Goal: Task Accomplishment & Management: Complete application form

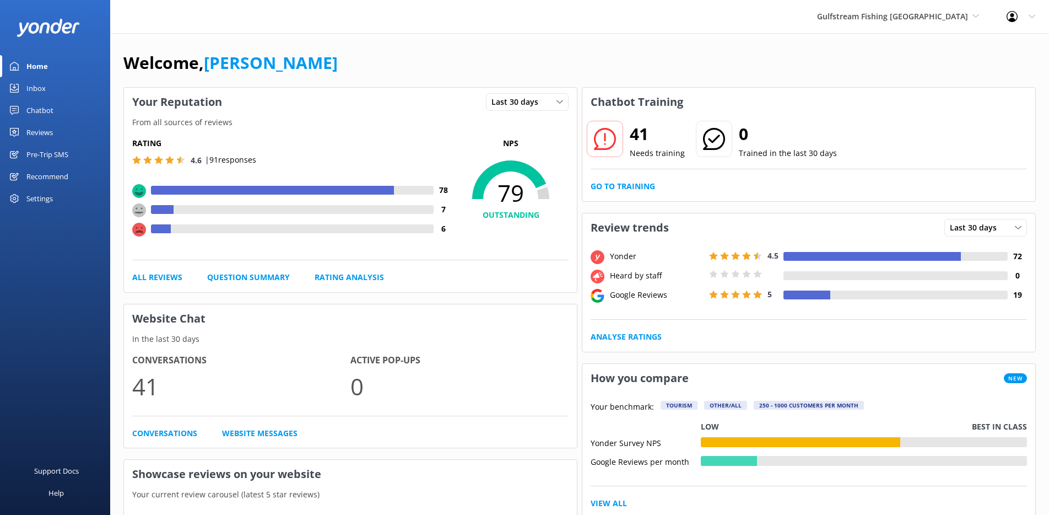
click at [50, 110] on div "Chatbot" at bounding box center [39, 110] width 27 height 22
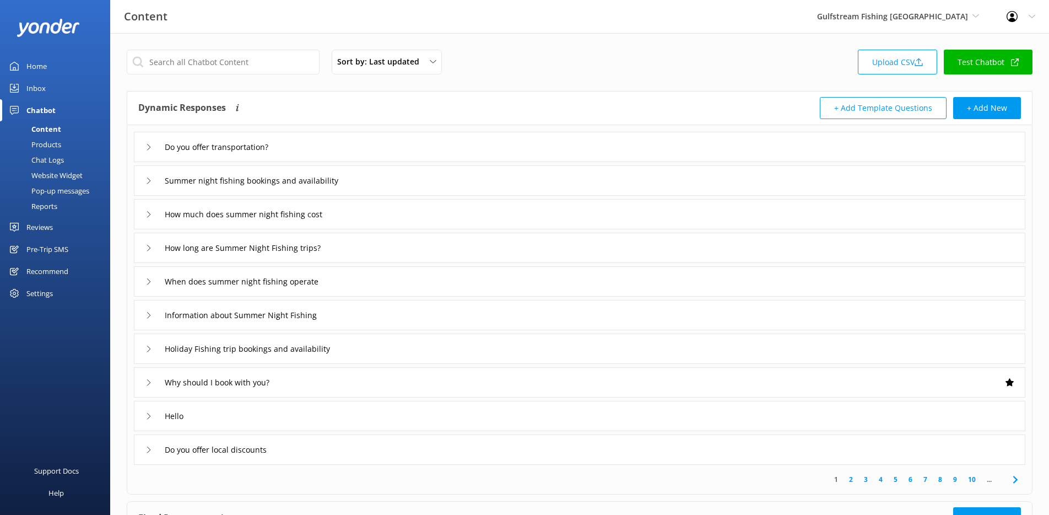
click at [57, 206] on div "Reports" at bounding box center [32, 205] width 51 height 15
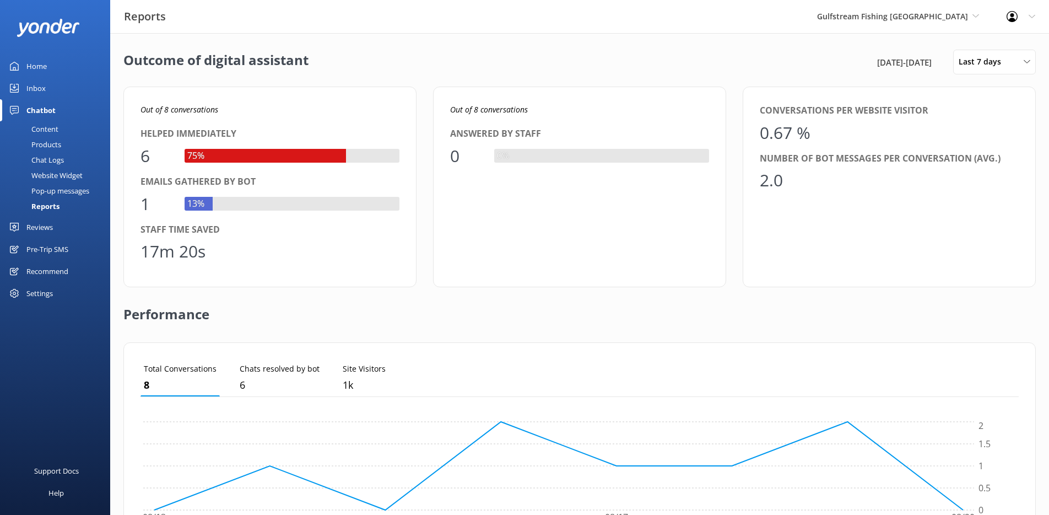
click at [37, 246] on div "Pre-Trip SMS" at bounding box center [47, 249] width 42 height 22
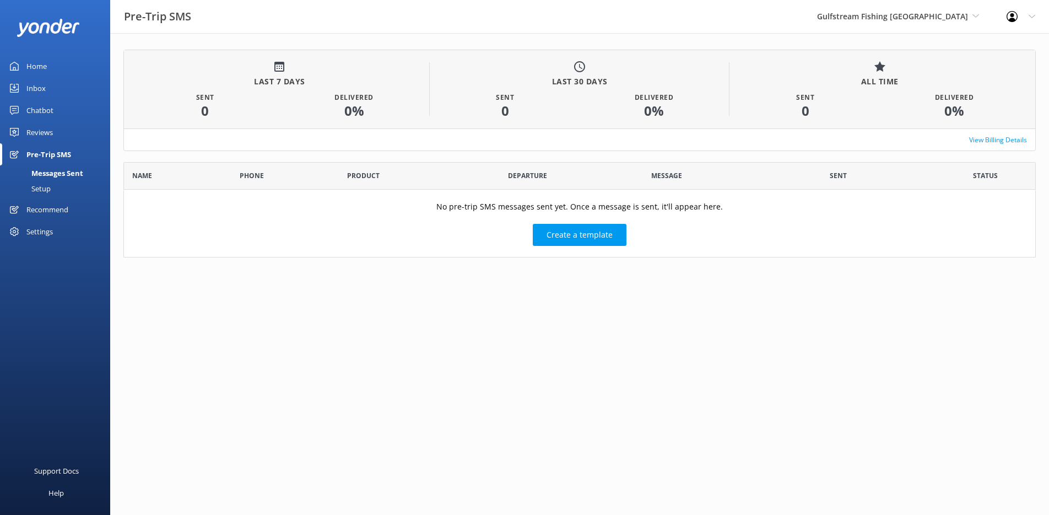
scroll to position [96, 912]
click at [48, 190] on div "Setup" at bounding box center [29, 188] width 44 height 15
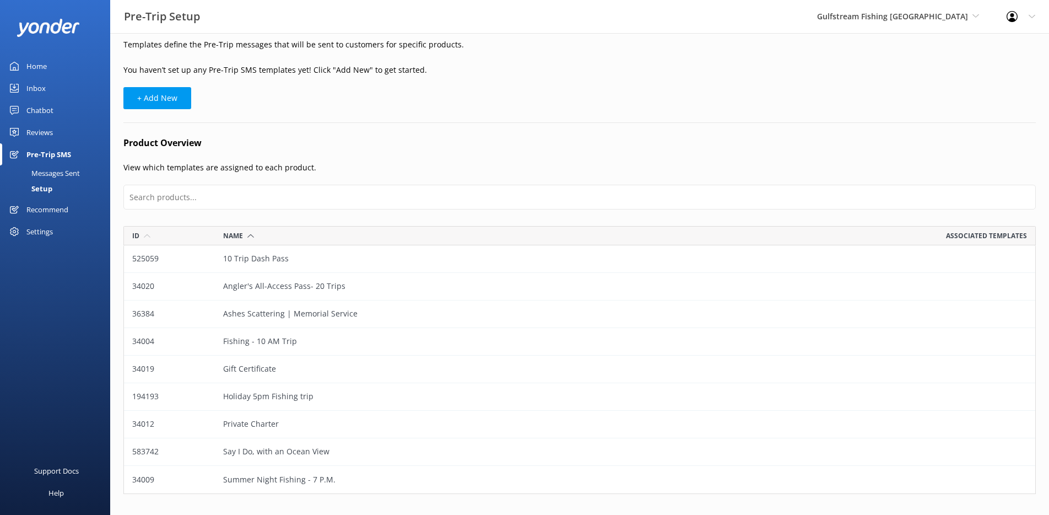
scroll to position [37, 0]
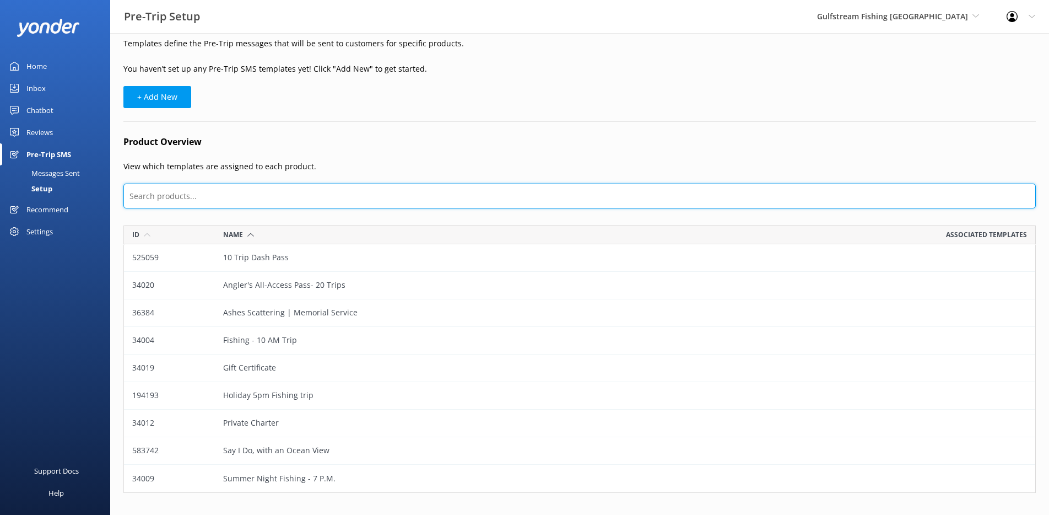
click at [250, 200] on input "text" at bounding box center [579, 195] width 912 height 25
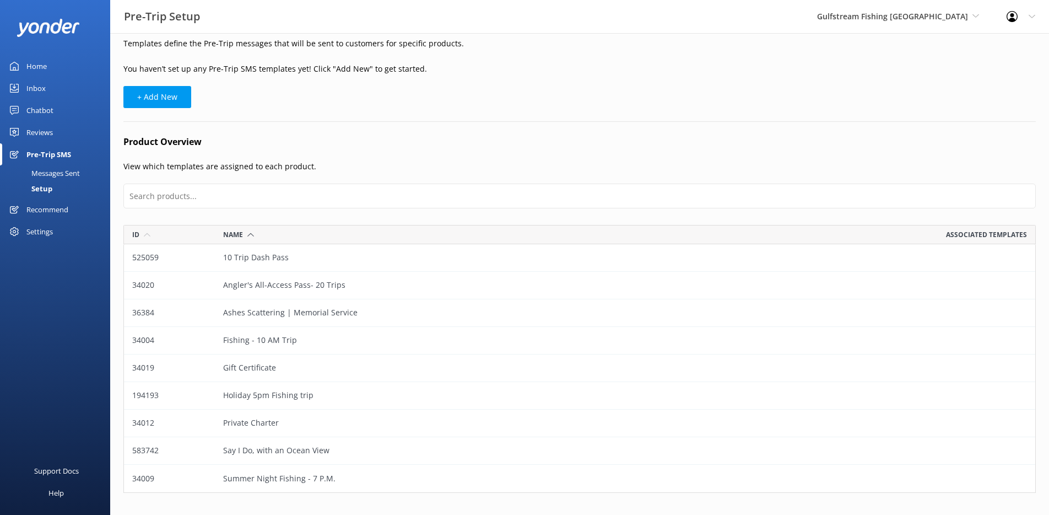
click at [332, 167] on p "View which templates are assigned to each product." at bounding box center [579, 166] width 912 height 12
click at [264, 258] on div "10 Trip Dash Pass" at bounding box center [397, 258] width 365 height 28
click at [253, 260] on div "10 Trip Dash Pass" at bounding box center [397, 258] width 365 height 28
click at [119, 252] on div "Templates Templates define the Pre-Trip messages that will be sent to customers…" at bounding box center [579, 255] width 939 height 519
click at [45, 172] on div "Messages Sent" at bounding box center [43, 172] width 73 height 15
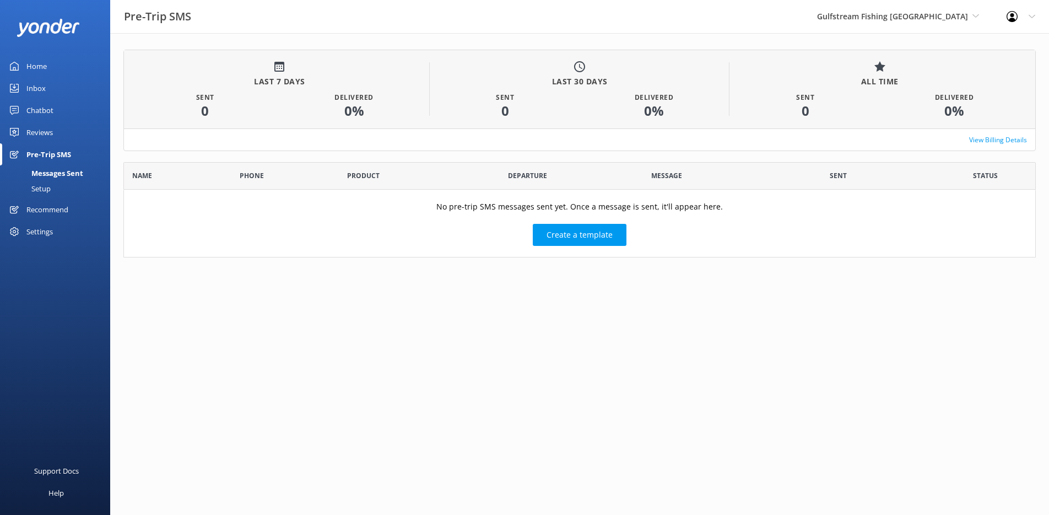
scroll to position [96, 912]
click at [594, 239] on button "Create a template" at bounding box center [580, 235] width 94 height 22
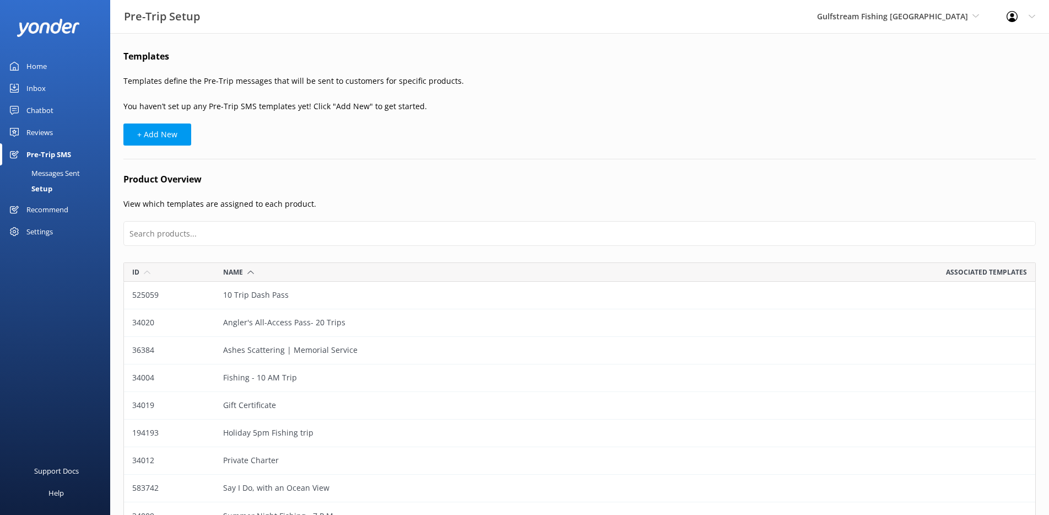
scroll to position [268, 912]
click at [25, 64] on link "Home" at bounding box center [55, 66] width 110 height 22
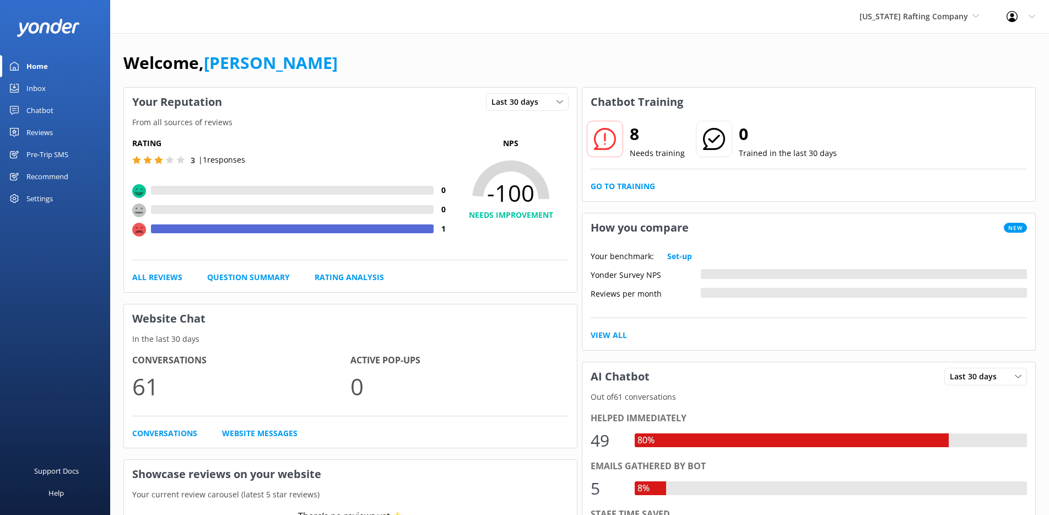
click at [47, 148] on div "Pre-Trip SMS" at bounding box center [47, 154] width 42 height 22
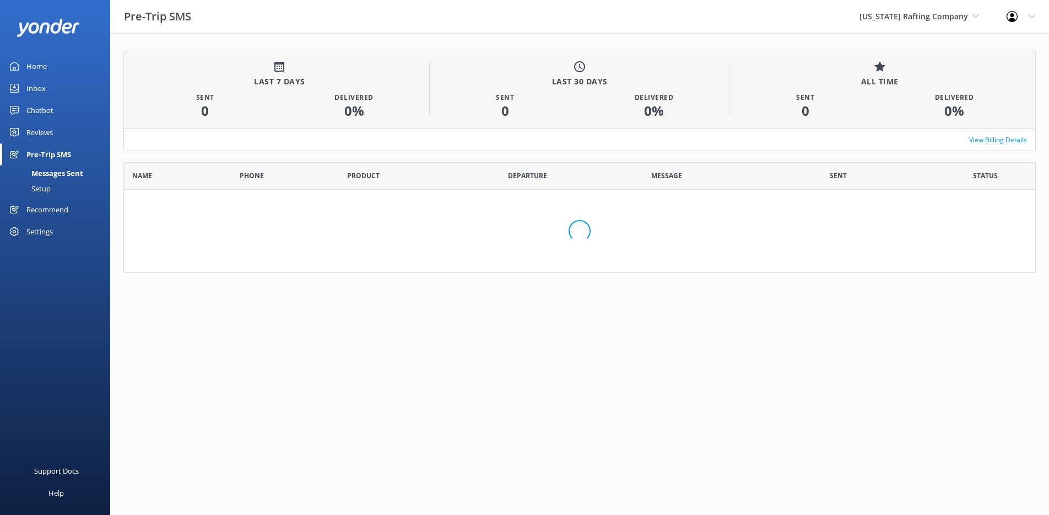
scroll to position [96, 912]
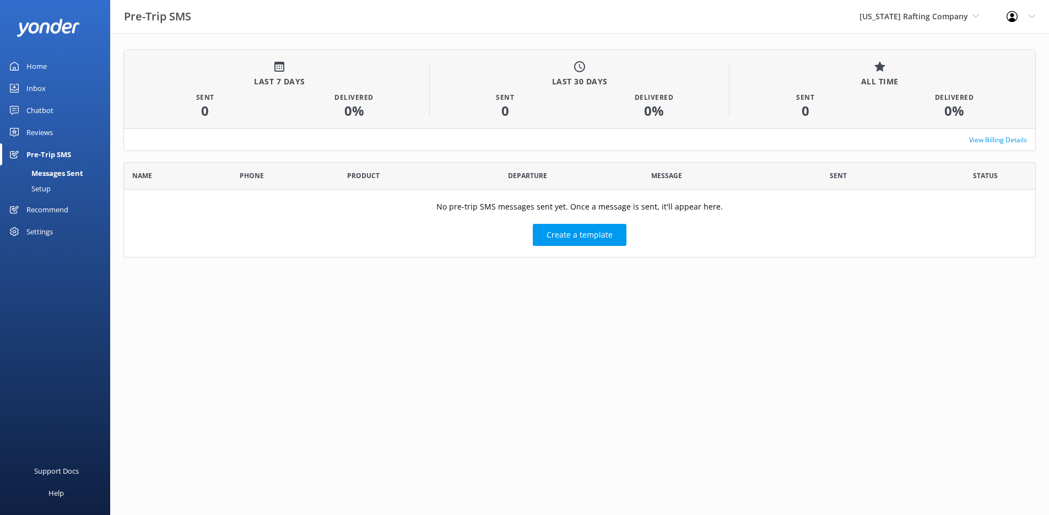
click at [44, 185] on div "Setup" at bounding box center [29, 188] width 44 height 15
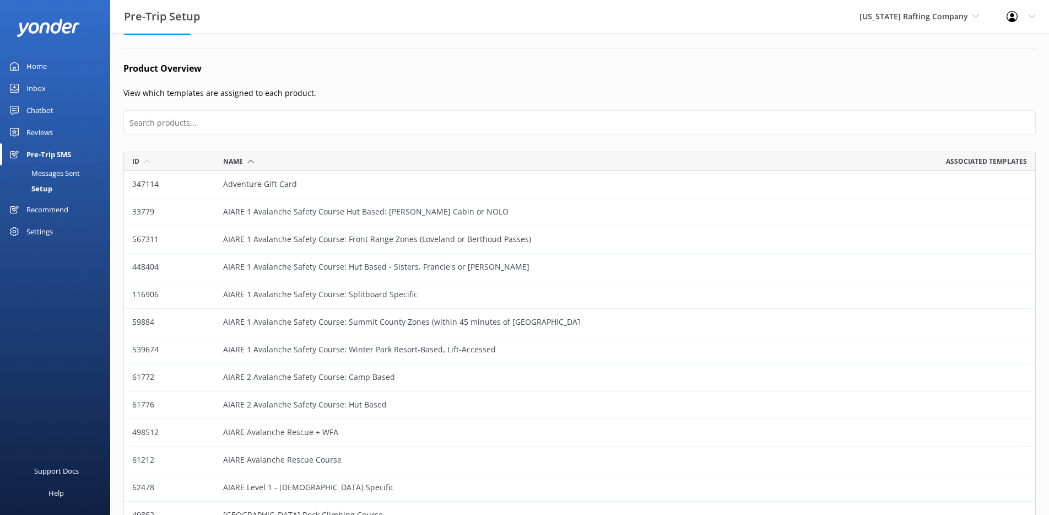
scroll to position [110, 0]
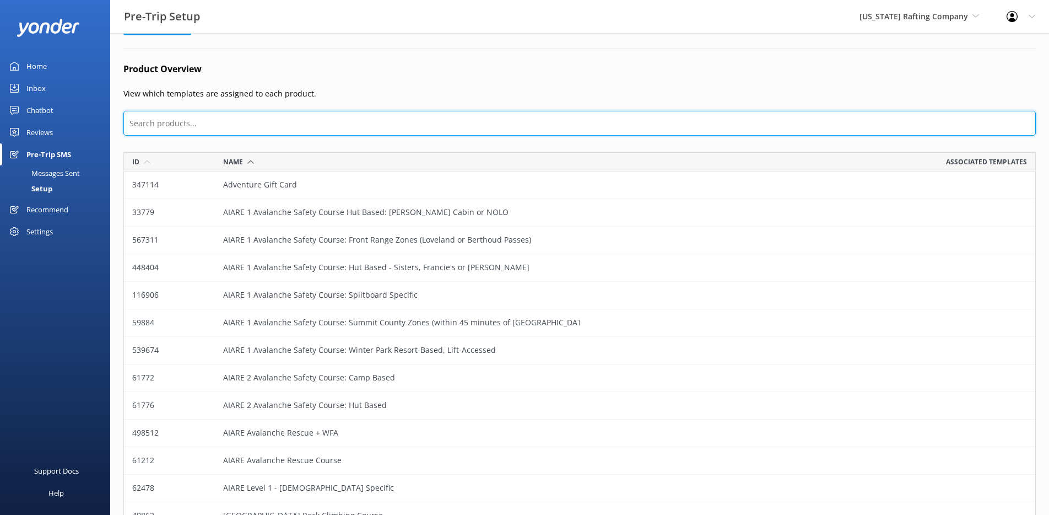
click at [190, 123] on input "text" at bounding box center [579, 123] width 912 height 25
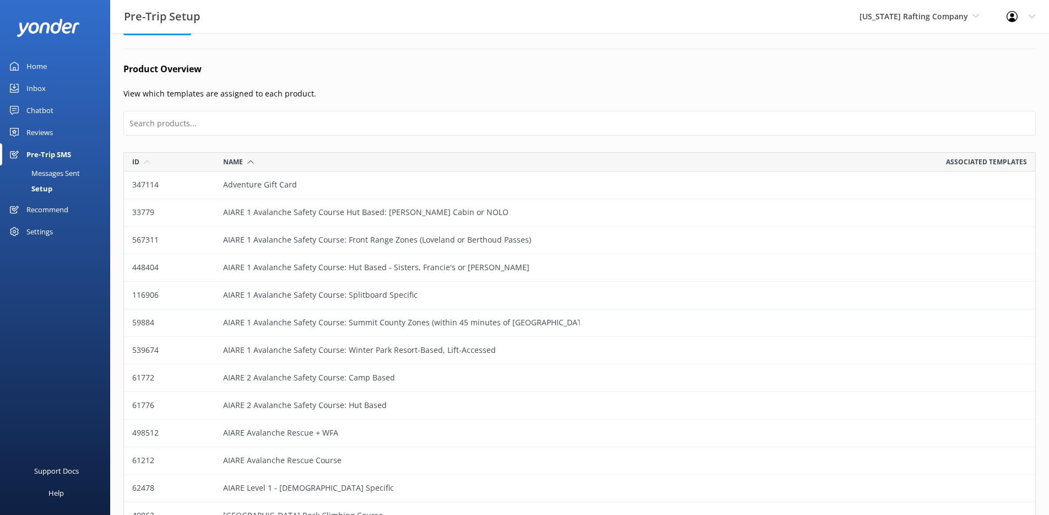
click at [426, 95] on p "View which templates are assigned to each product." at bounding box center [579, 94] width 912 height 12
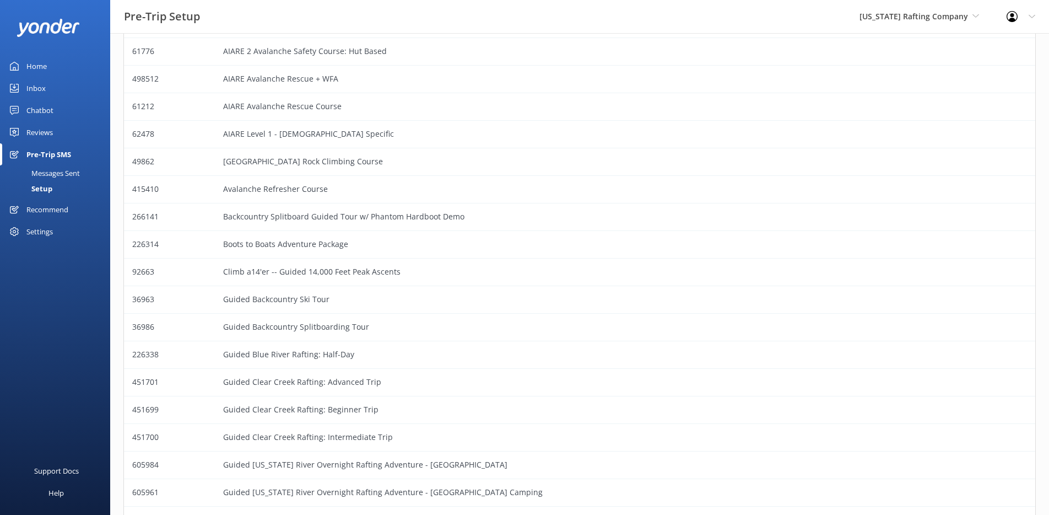
scroll to position [464, 0]
click at [366, 161] on div "Anchor Building Rock Climbing Course" at bounding box center [397, 162] width 365 height 28
drag, startPoint x: 333, startPoint y: 164, endPoint x: 273, endPoint y: 169, distance: 60.3
click at [332, 165] on div "Anchor Building Rock Climbing Course" at bounding box center [397, 162] width 365 height 28
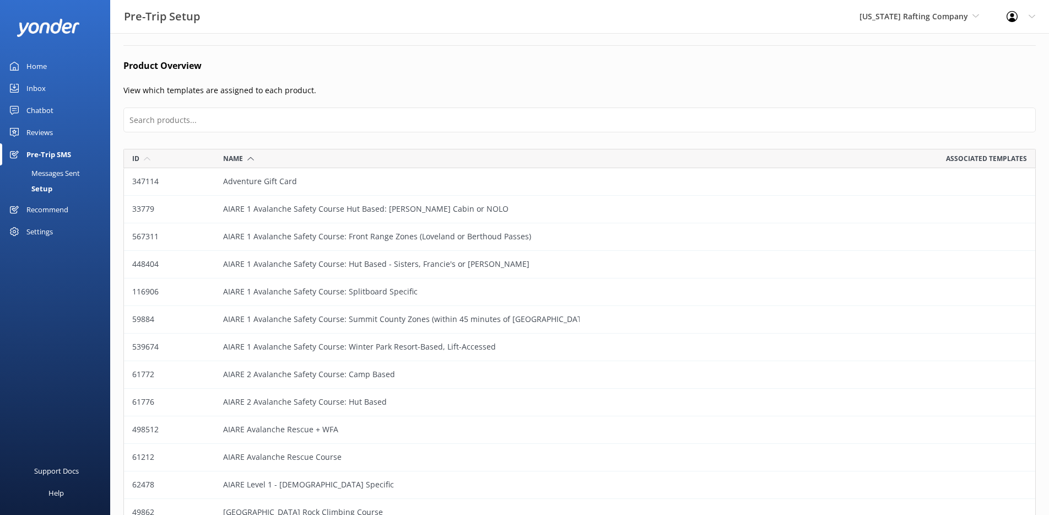
scroll to position [0, 0]
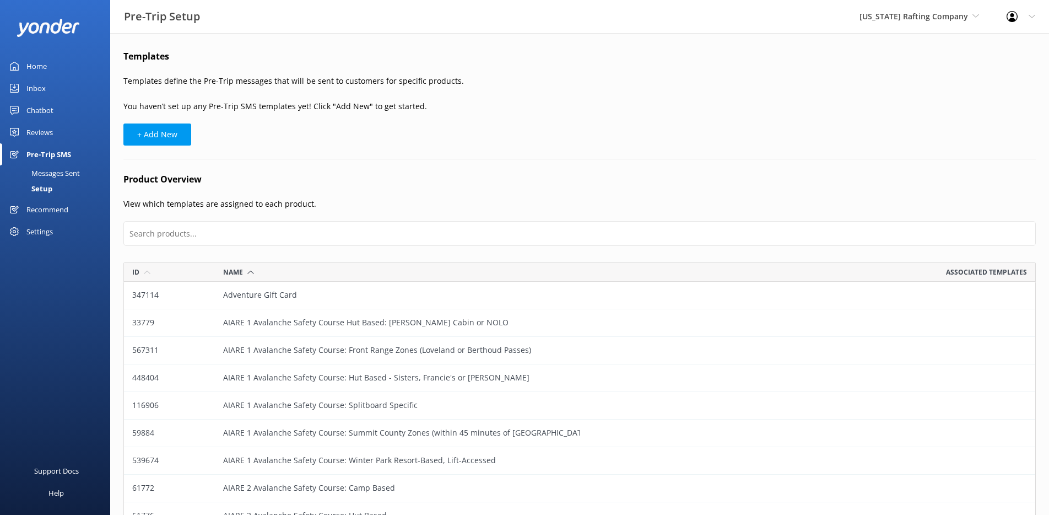
click at [48, 131] on div "Reviews" at bounding box center [39, 132] width 26 height 22
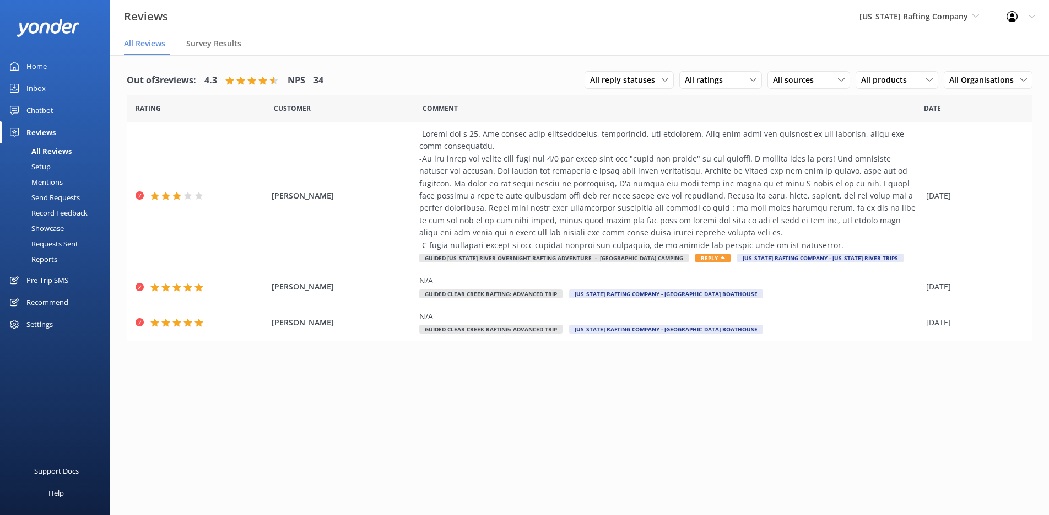
click at [44, 282] on div "Pre-Trip SMS" at bounding box center [47, 280] width 42 height 22
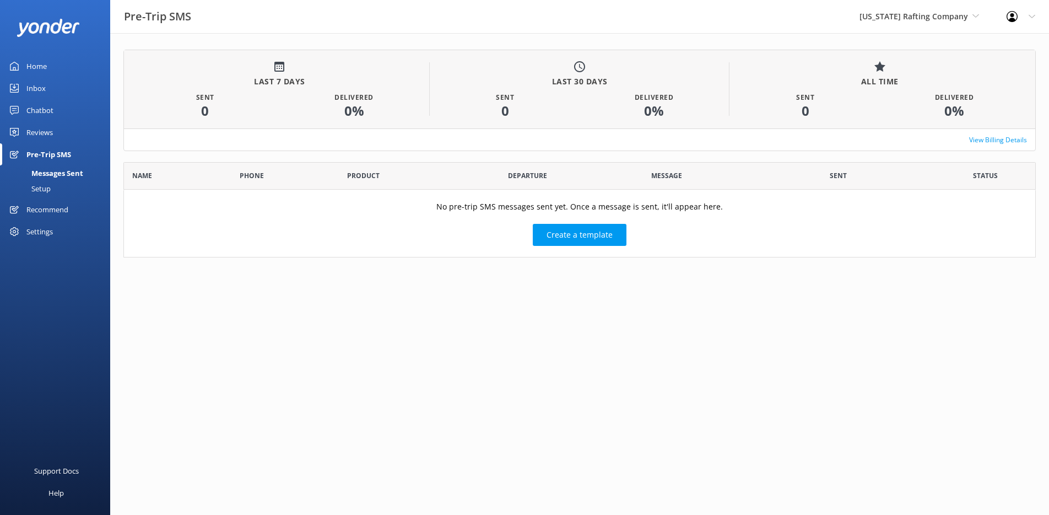
scroll to position [96, 912]
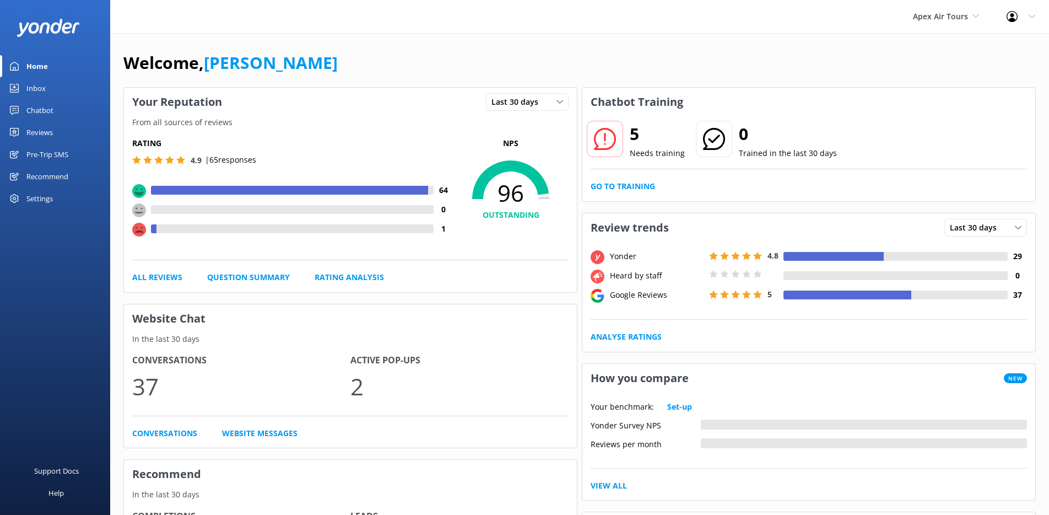
click at [58, 152] on div "Pre-Trip SMS" at bounding box center [47, 154] width 42 height 22
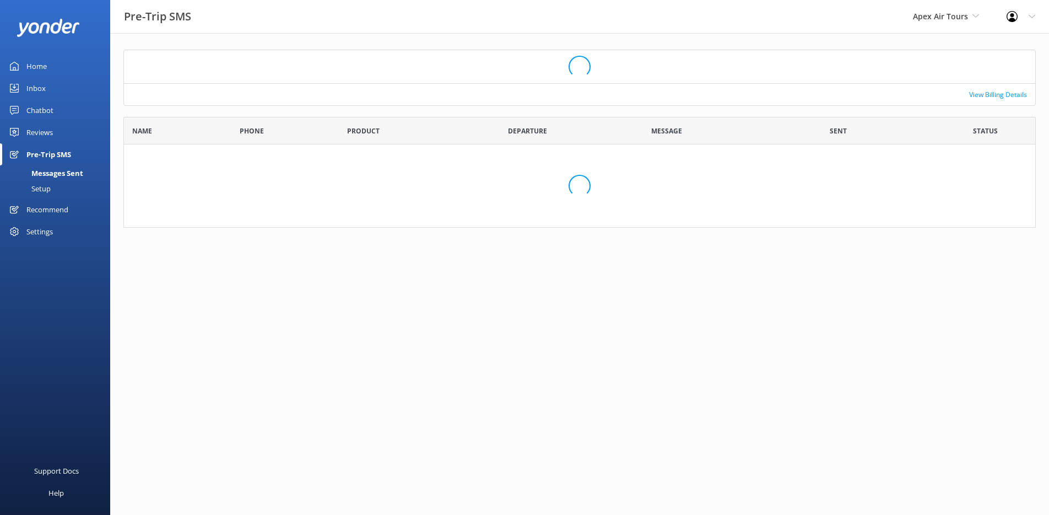
scroll to position [96, 912]
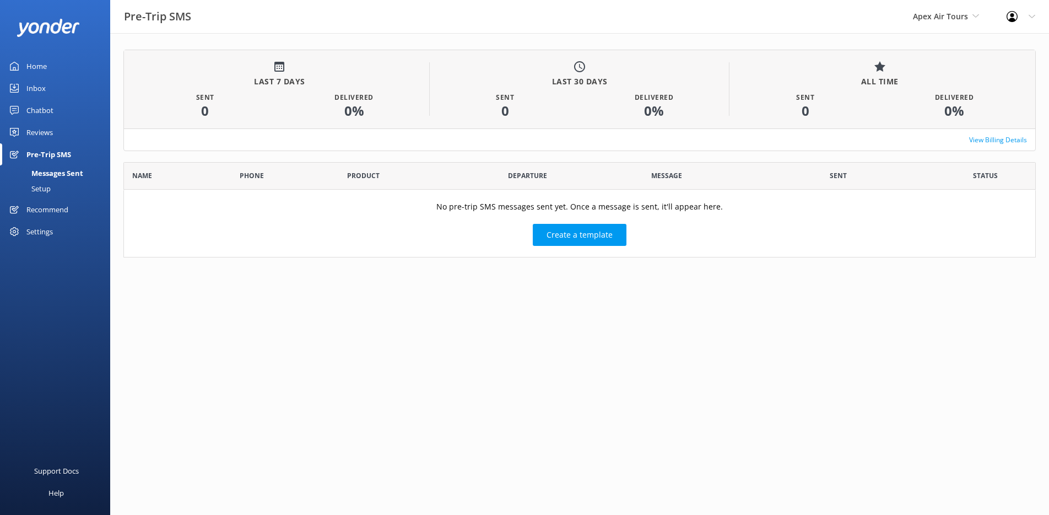
click at [48, 187] on div "Setup" at bounding box center [29, 188] width 44 height 15
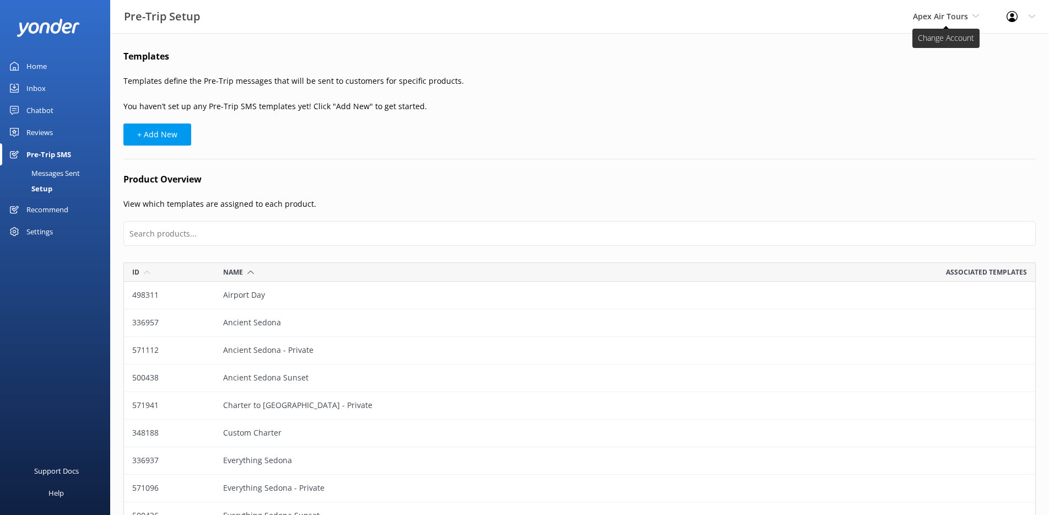
click at [940, 13] on span "Apex Air Tours" at bounding box center [940, 16] width 55 height 10
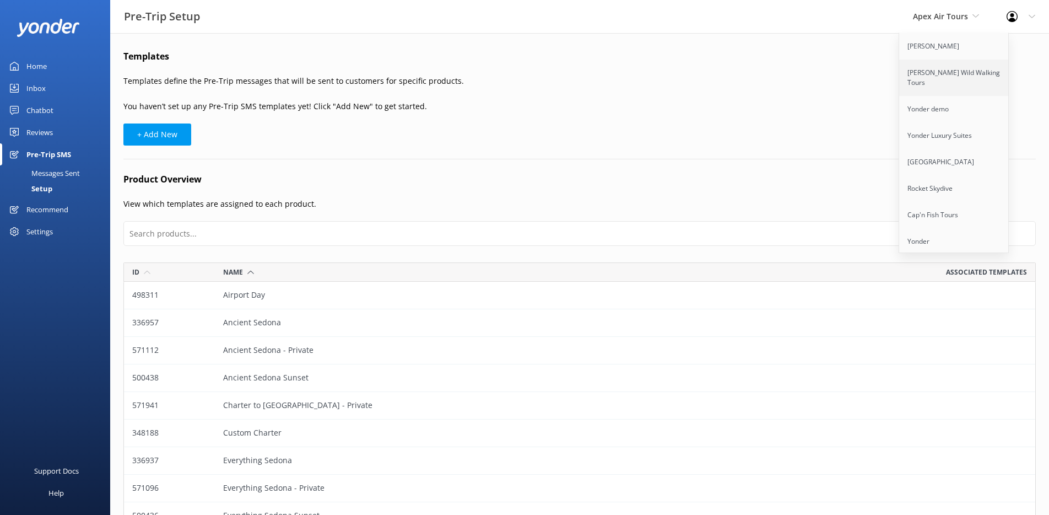
click at [937, 73] on link "[PERSON_NAME] Wild Walking Tours" at bounding box center [954, 77] width 110 height 36
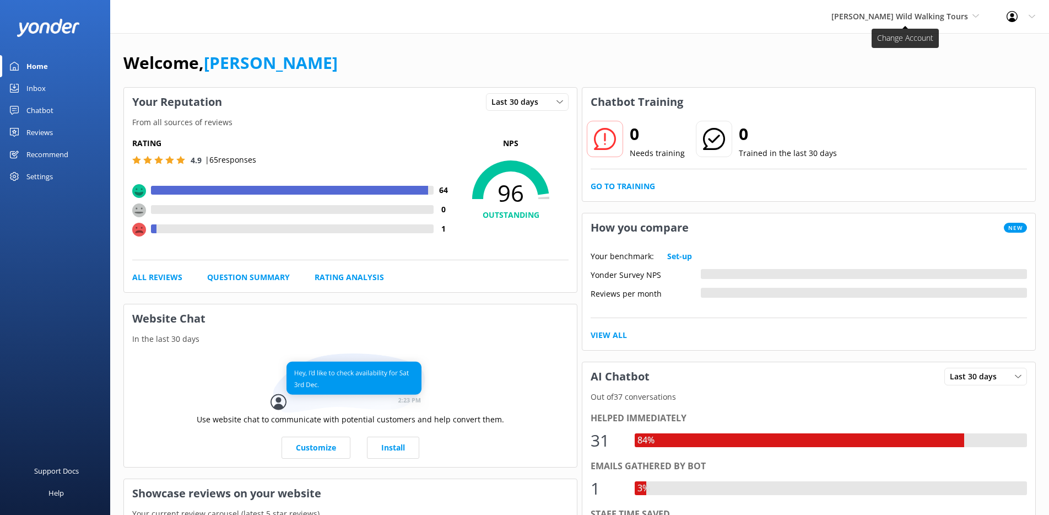
click at [891, 13] on span "[PERSON_NAME] Wild Walking Tours" at bounding box center [899, 16] width 137 height 10
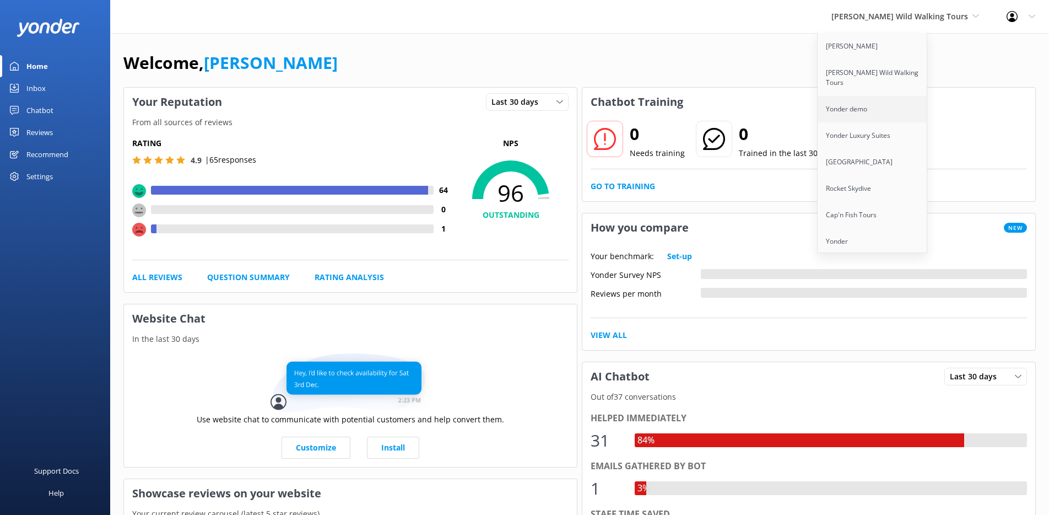
click at [884, 96] on link "Yonder demo" at bounding box center [873, 109] width 110 height 26
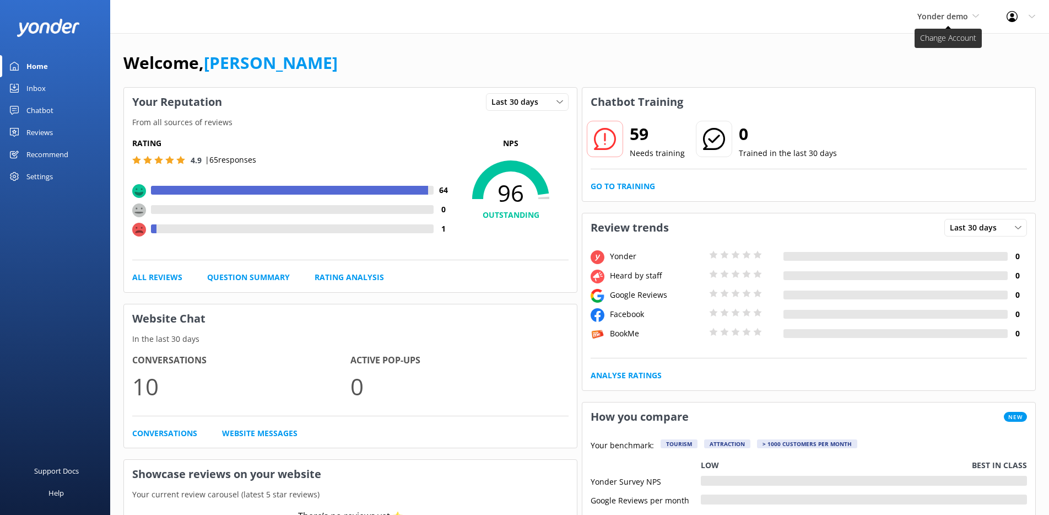
click at [922, 17] on span "Yonder demo" at bounding box center [942, 16] width 51 height 10
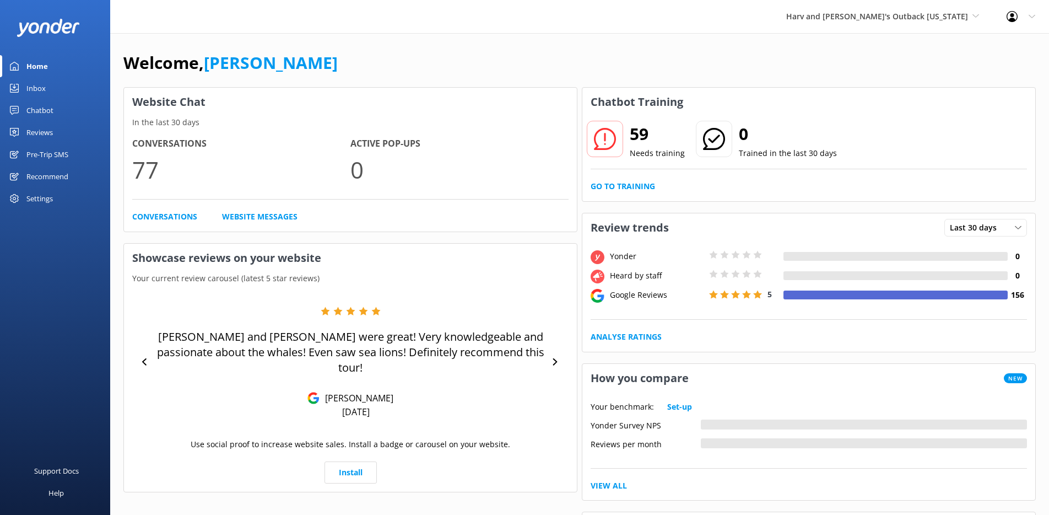
click at [49, 149] on div "Pre-Trip SMS" at bounding box center [47, 154] width 42 height 22
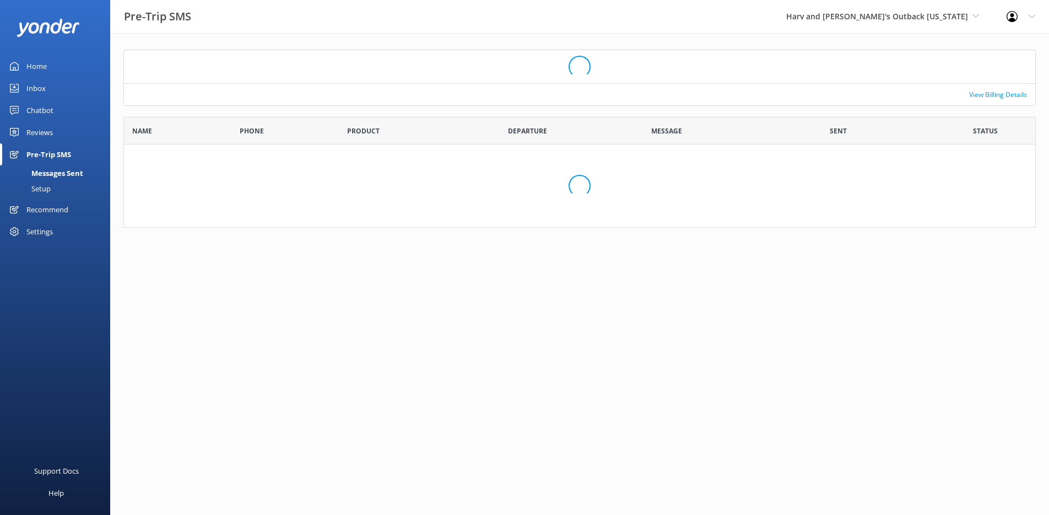
scroll to position [96, 912]
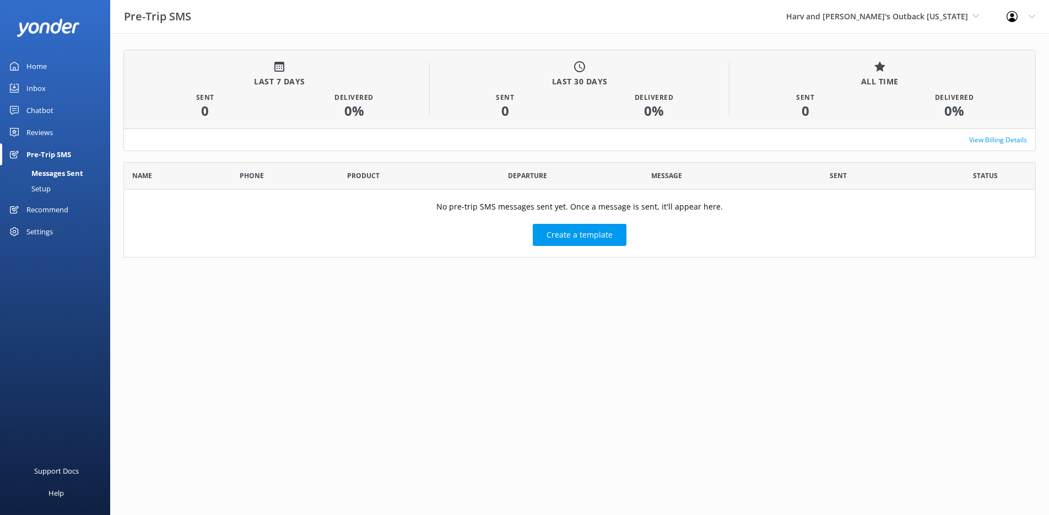
click at [51, 169] on div "Messages Sent" at bounding box center [45, 172] width 77 height 15
click at [48, 182] on div "Setup" at bounding box center [29, 188] width 44 height 15
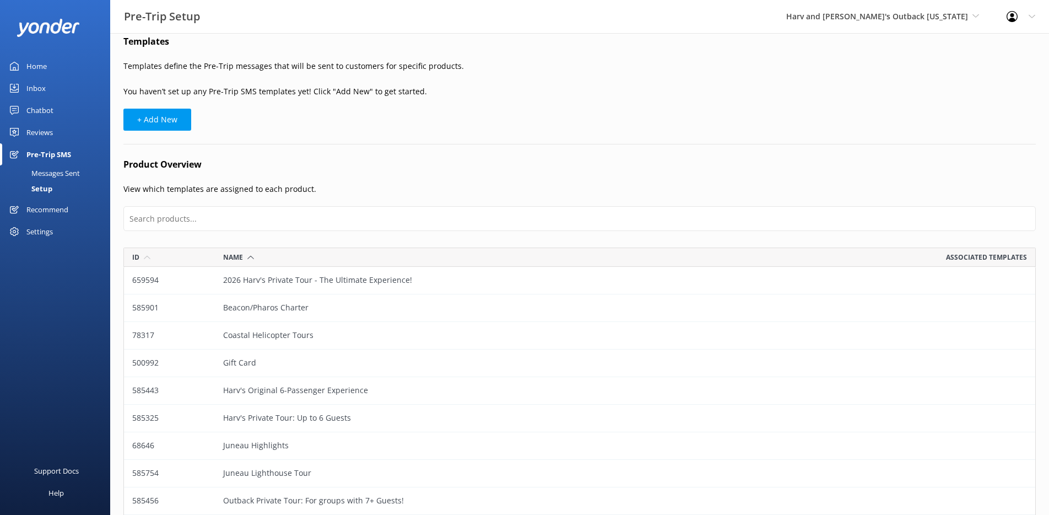
scroll to position [14, 0]
click at [165, 120] on button "+ Add New" at bounding box center [157, 121] width 68 height 22
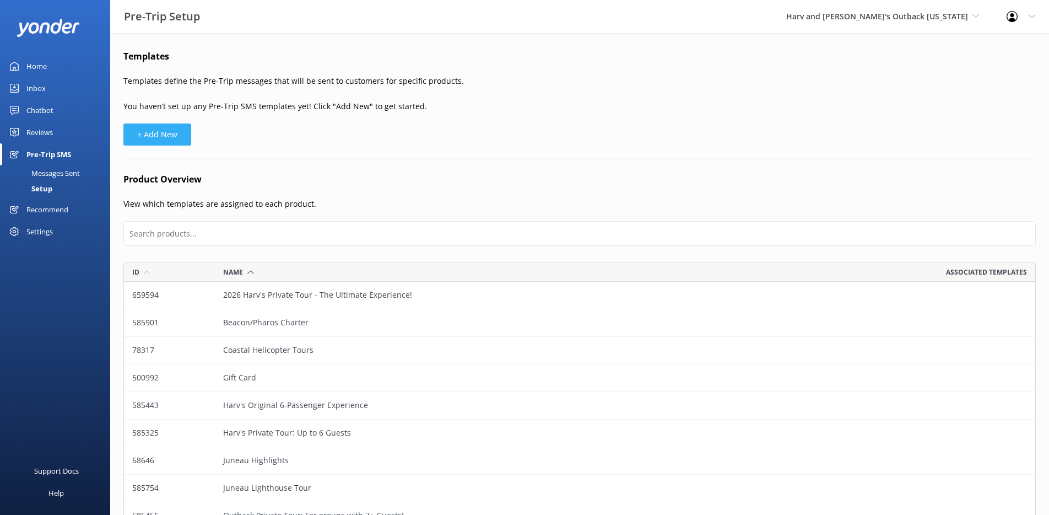
select select "17:00"
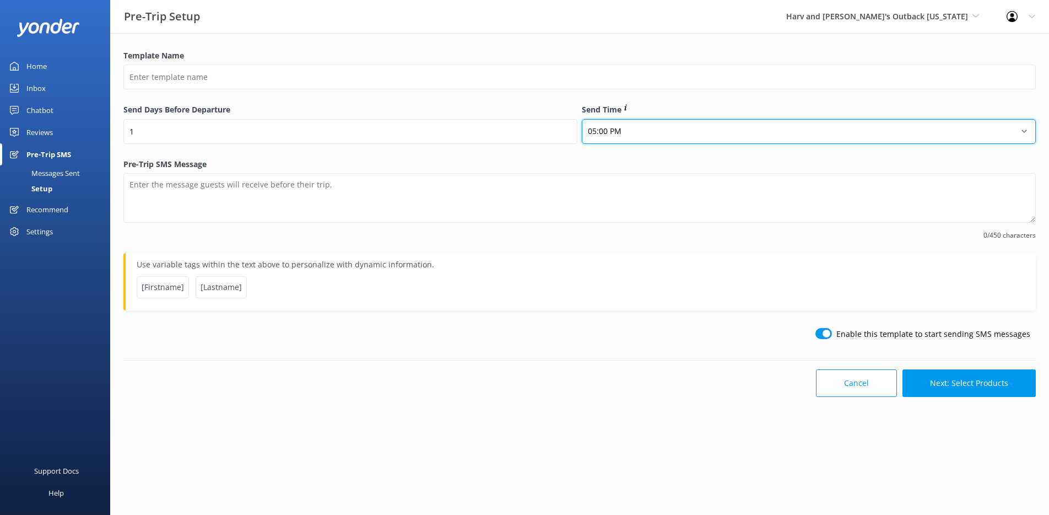
click at [620, 128] on select "12:00 AM 01:00 AM 02:00 AM 03:00 AM 04:00 AM 05:00 AM 06:00 AM 07:00 AM 08:00 A…" at bounding box center [809, 131] width 454 height 25
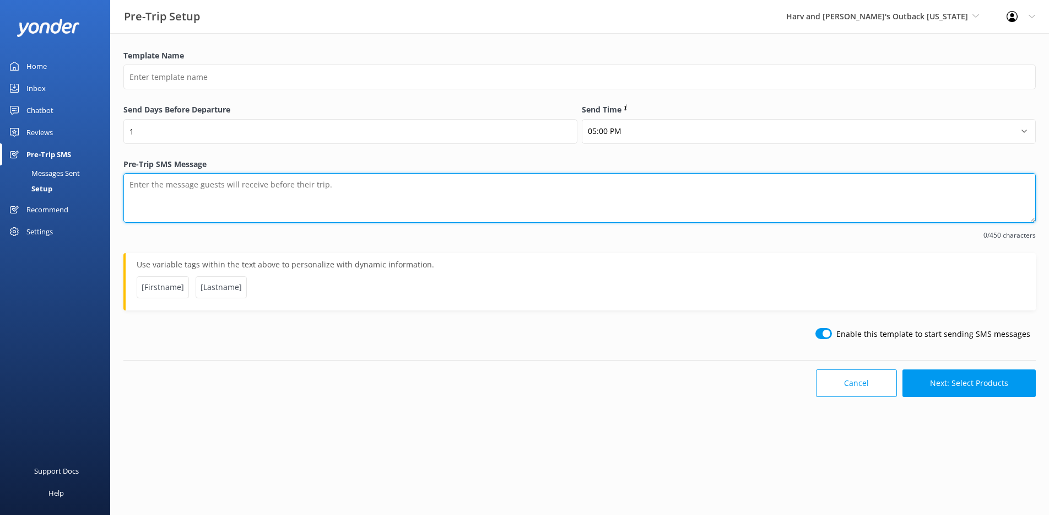
click at [412, 206] on textarea "Pre-Trip SMS Message" at bounding box center [579, 198] width 912 height 50
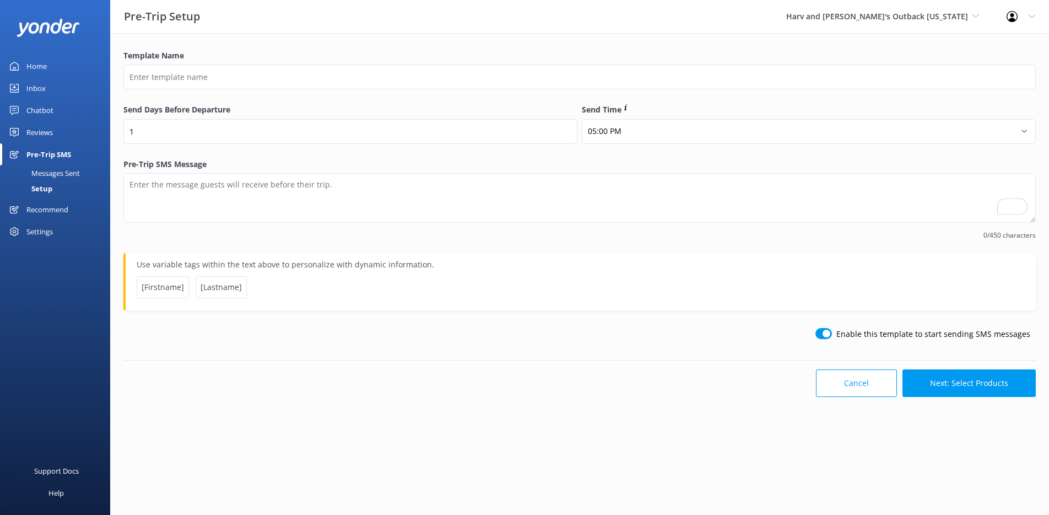
click at [832, 334] on input "checkbox" at bounding box center [823, 333] width 17 height 11
checkbox input "false"
click at [956, 387] on button "Next: Select Products" at bounding box center [968, 383] width 133 height 28
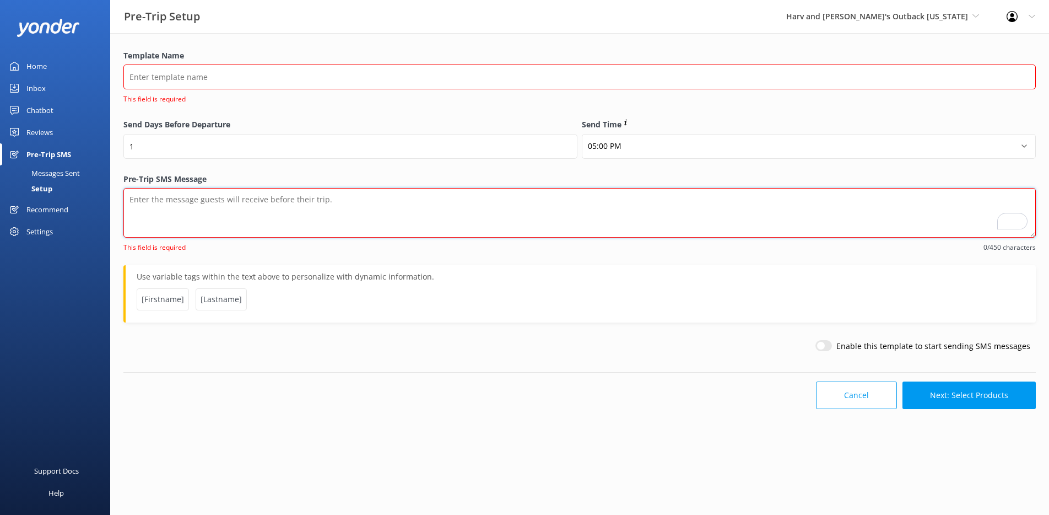
click at [452, 215] on textarea "Pre-Trip SMS Message" at bounding box center [579, 213] width 912 height 50
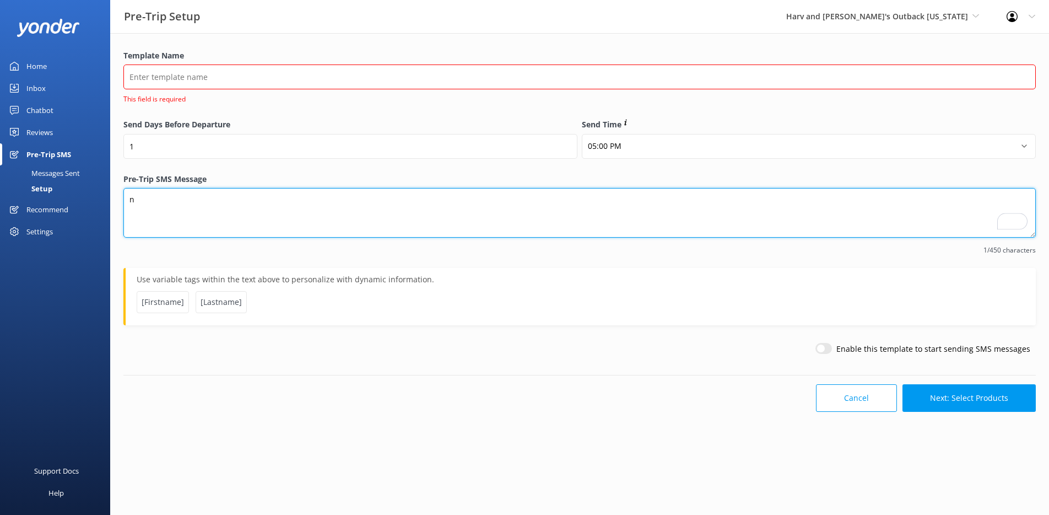
type textarea "n"
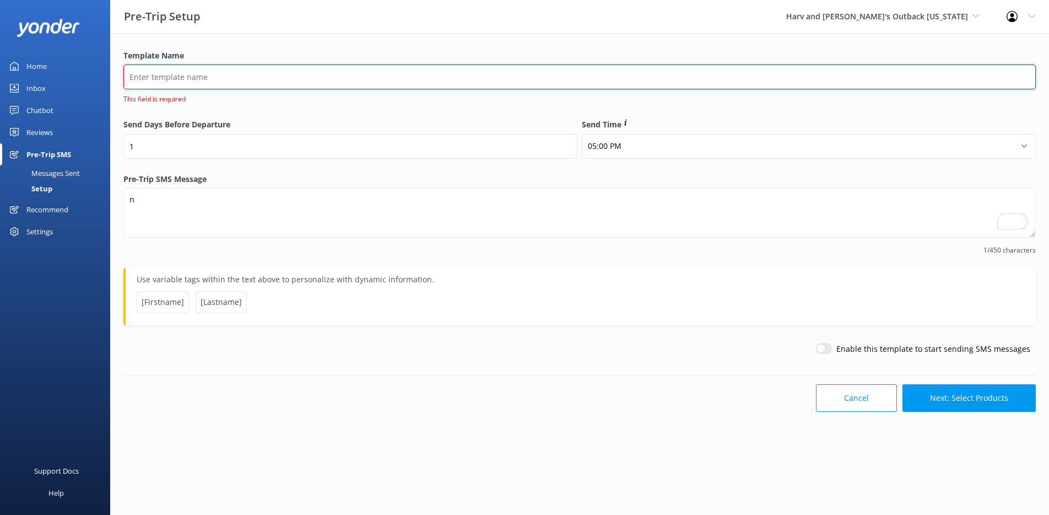
click at [327, 71] on input "Template Name" at bounding box center [579, 76] width 912 height 25
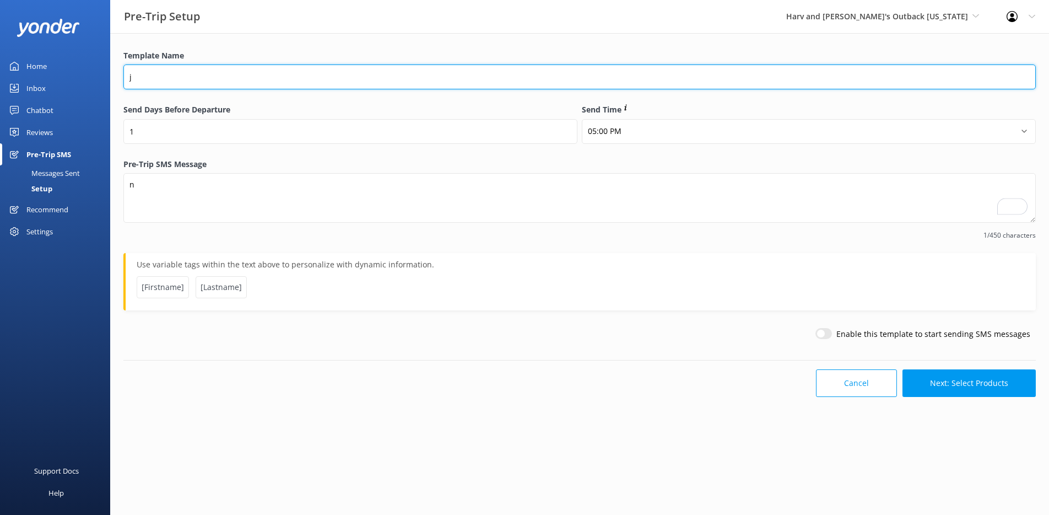
type input "j"
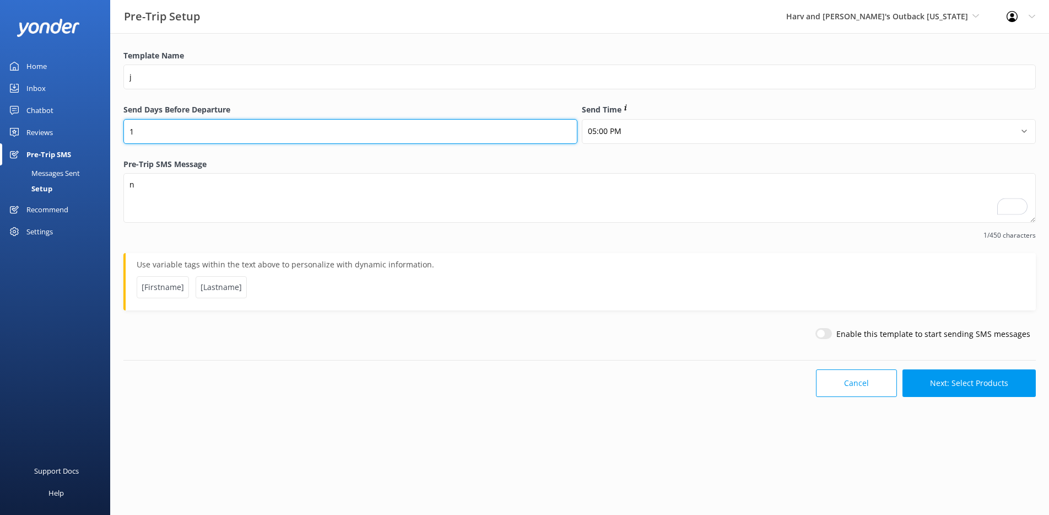
click at [448, 130] on input "1" at bounding box center [350, 131] width 454 height 25
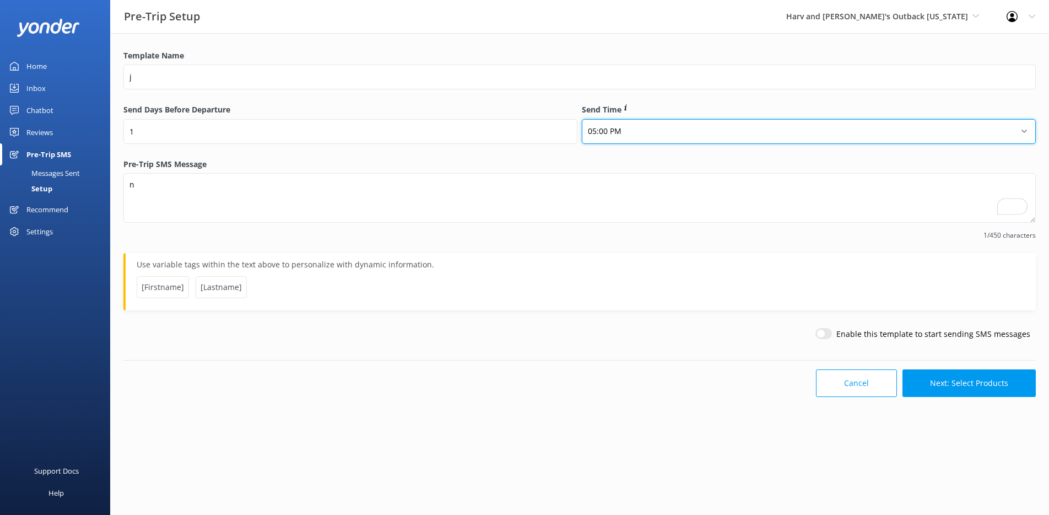
click at [689, 131] on select "12:00 AM 01:00 AM 02:00 AM 03:00 AM 04:00 AM 05:00 AM 06:00 AM 07:00 AM 08:00 A…" at bounding box center [809, 131] width 454 height 25
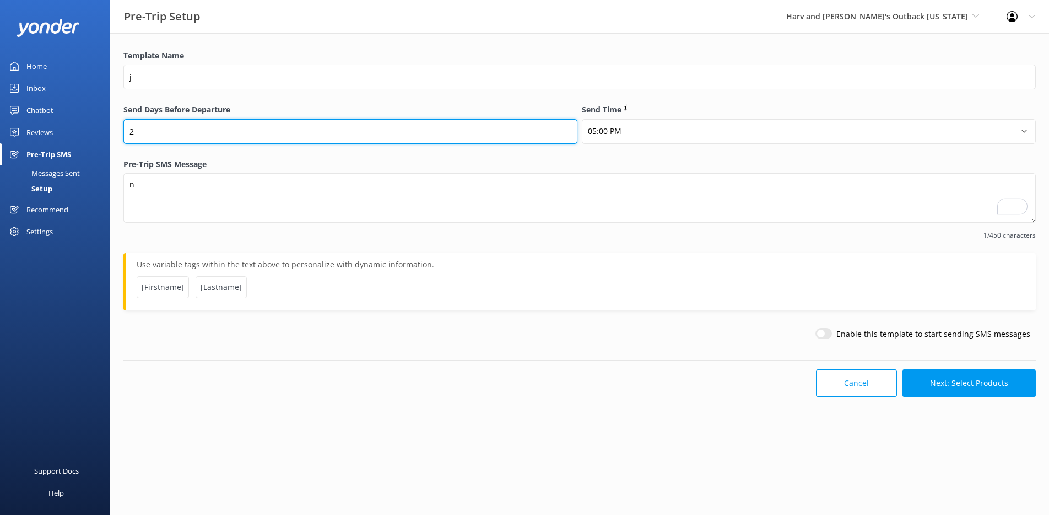
click at [567, 128] on input "2" at bounding box center [350, 131] width 454 height 25
click at [566, 134] on input "1" at bounding box center [350, 131] width 454 height 25
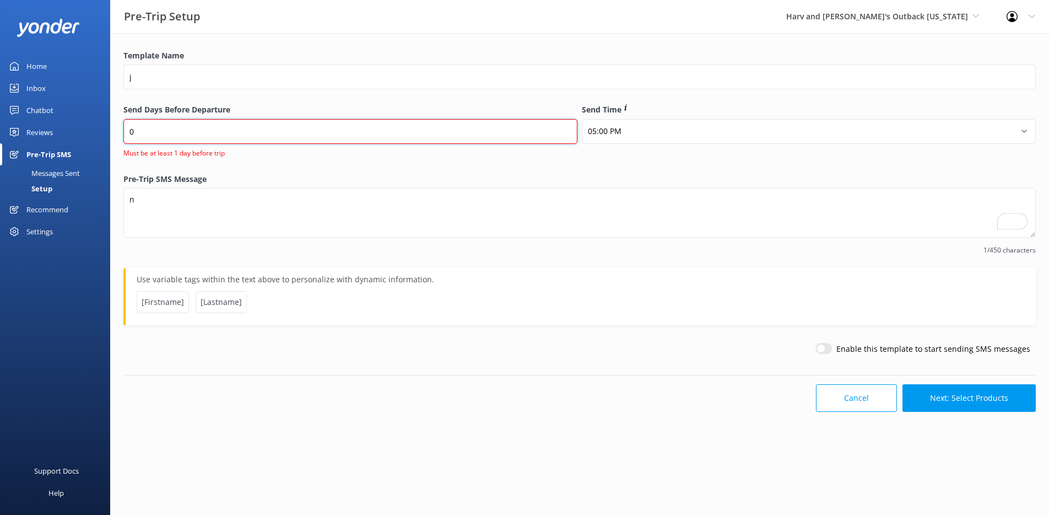
click at [566, 134] on input "0" at bounding box center [350, 131] width 454 height 25
click at [566, 134] on input "-1" at bounding box center [350, 131] width 454 height 25
click at [566, 134] on input "-2" at bounding box center [350, 131] width 454 height 25
click at [566, 128] on input "-1" at bounding box center [350, 131] width 454 height 25
click at [566, 128] on input "0" at bounding box center [350, 131] width 454 height 25
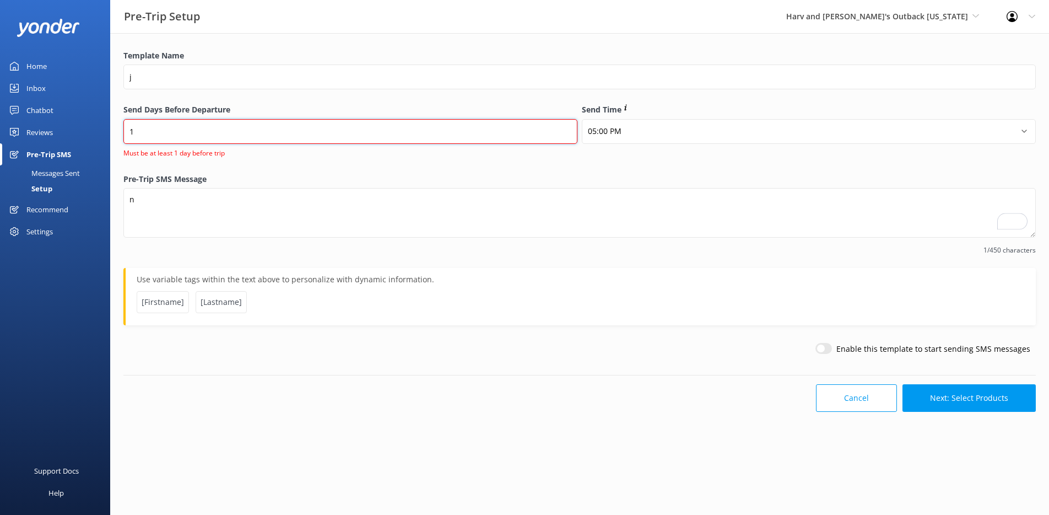
type input "1"
click at [566, 128] on input "1" at bounding box center [350, 131] width 454 height 25
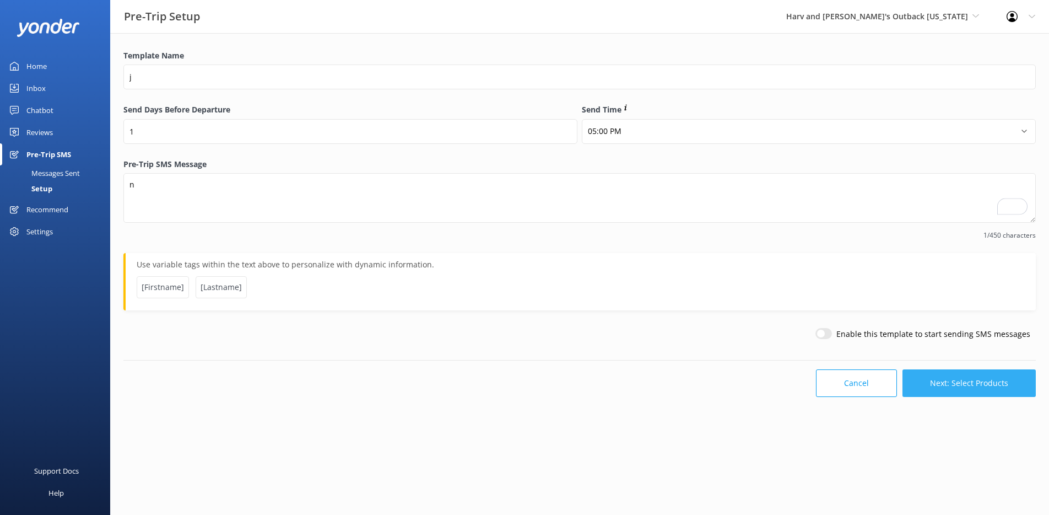
click at [962, 375] on button "Next: Select Products" at bounding box center [968, 383] width 133 height 28
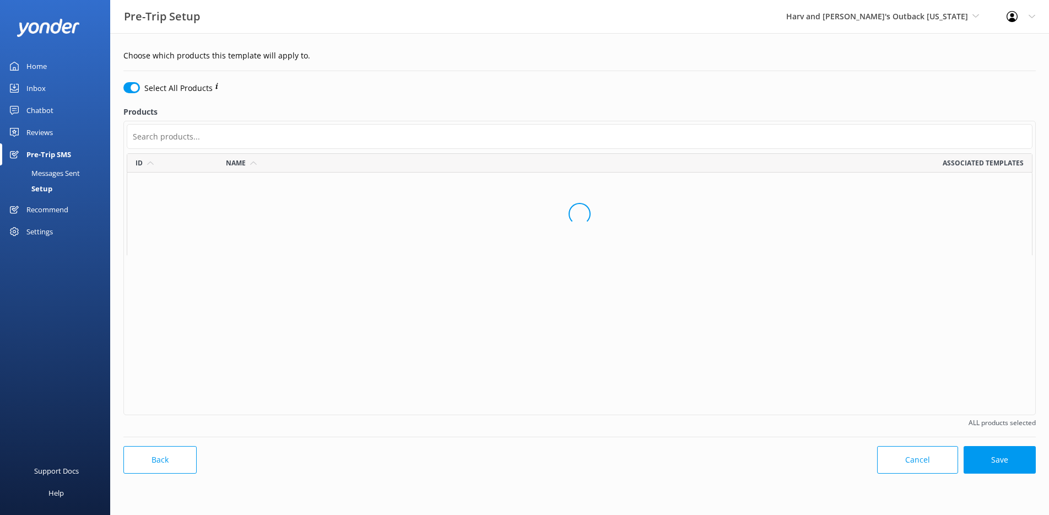
scroll to position [260, 906]
checkbox input "false"
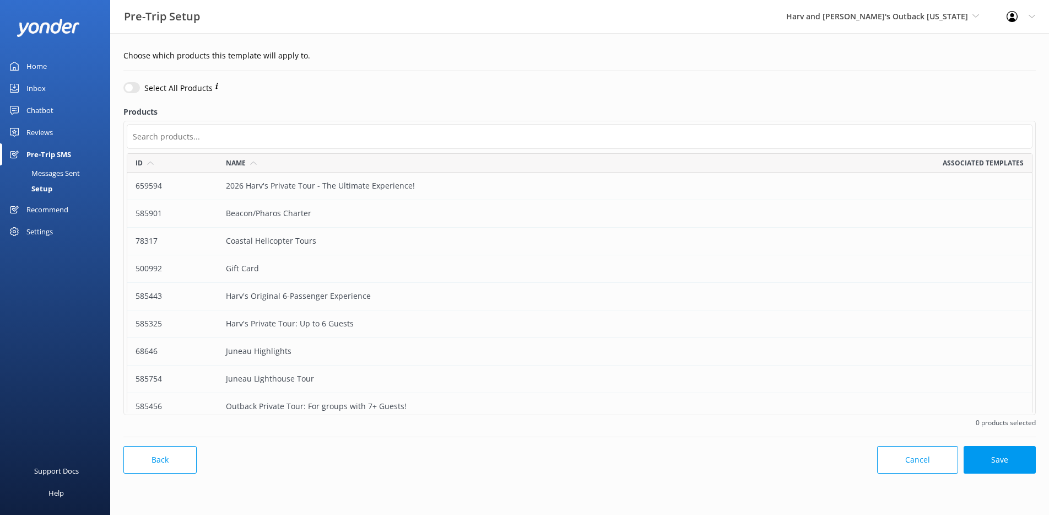
click at [285, 184] on div "2026 Harv's Private Tour - The Ultimate Experience!" at bounding box center [399, 186] width 362 height 28
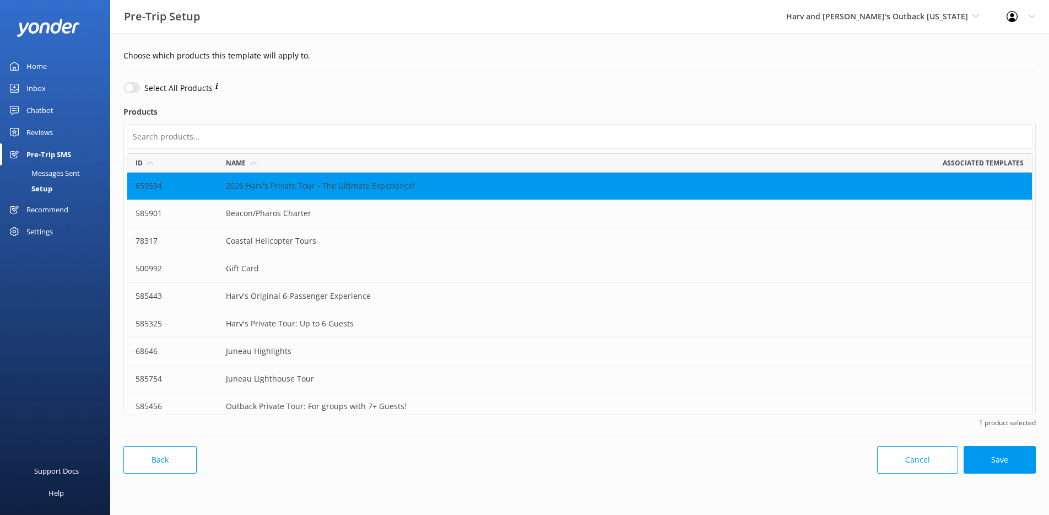
click at [317, 257] on div "Gift Card" at bounding box center [399, 269] width 362 height 28
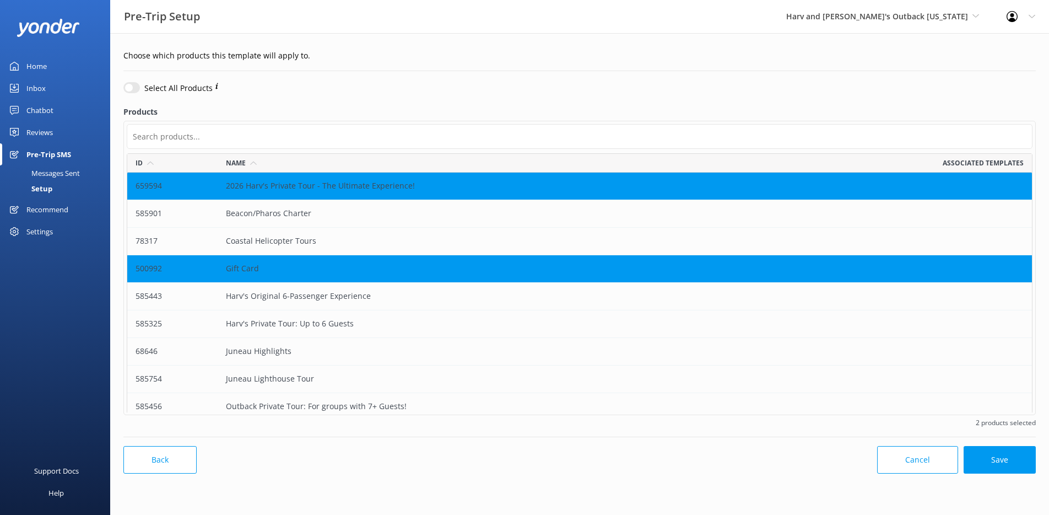
click at [422, 185] on div "2026 Harv's Private Tour - The Ultimate Experience!" at bounding box center [399, 186] width 362 height 28
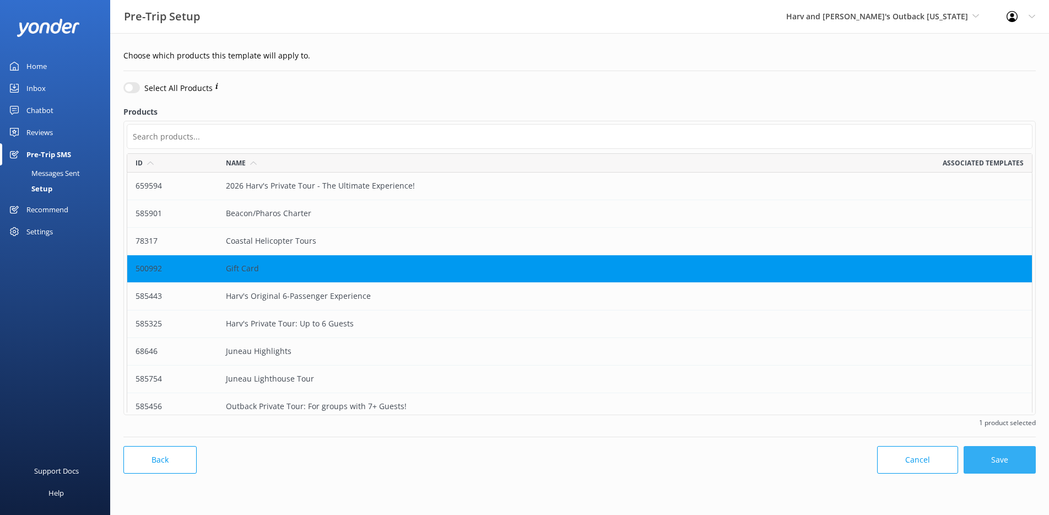
click at [990, 457] on button "Save" at bounding box center [1000, 460] width 72 height 28
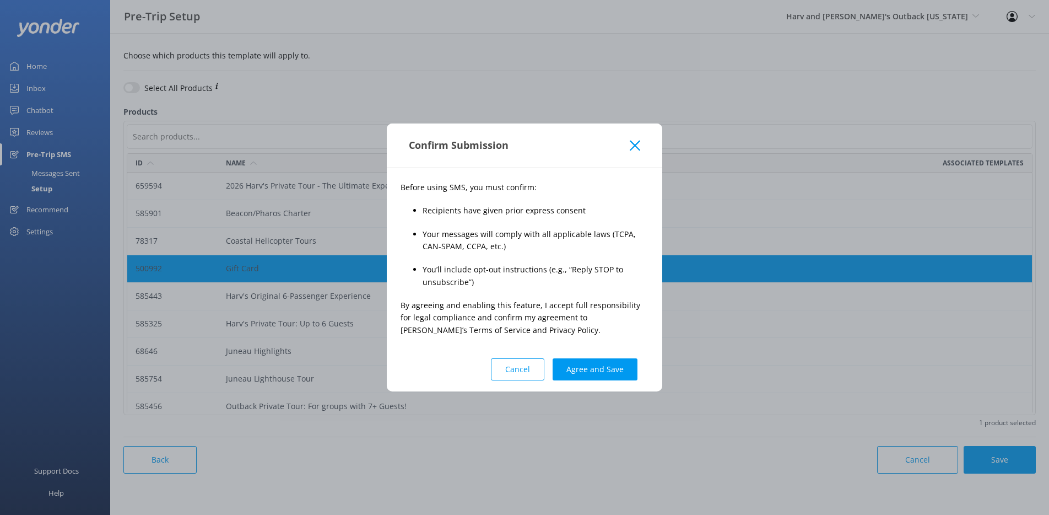
click at [631, 148] on use at bounding box center [635, 145] width 10 height 10
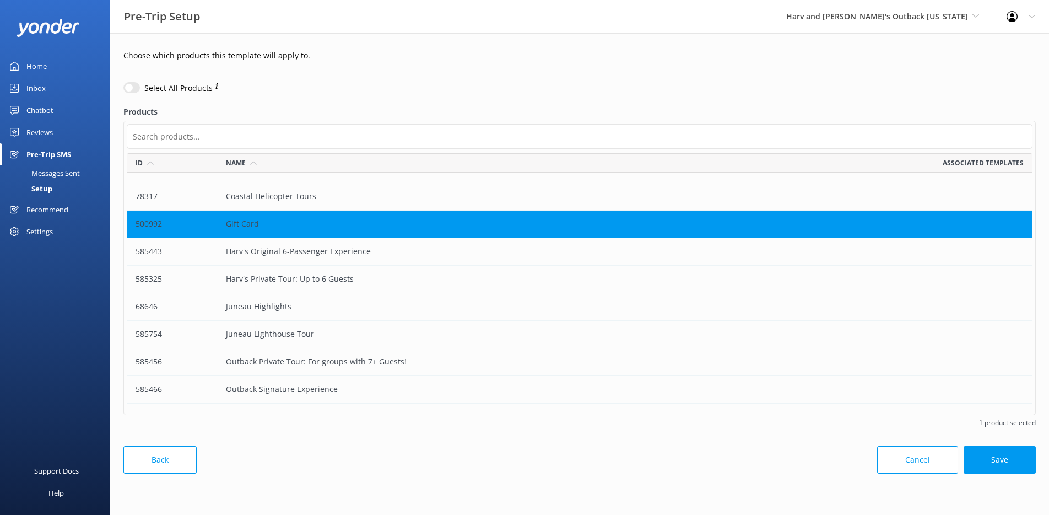
scroll to position [90, 0]
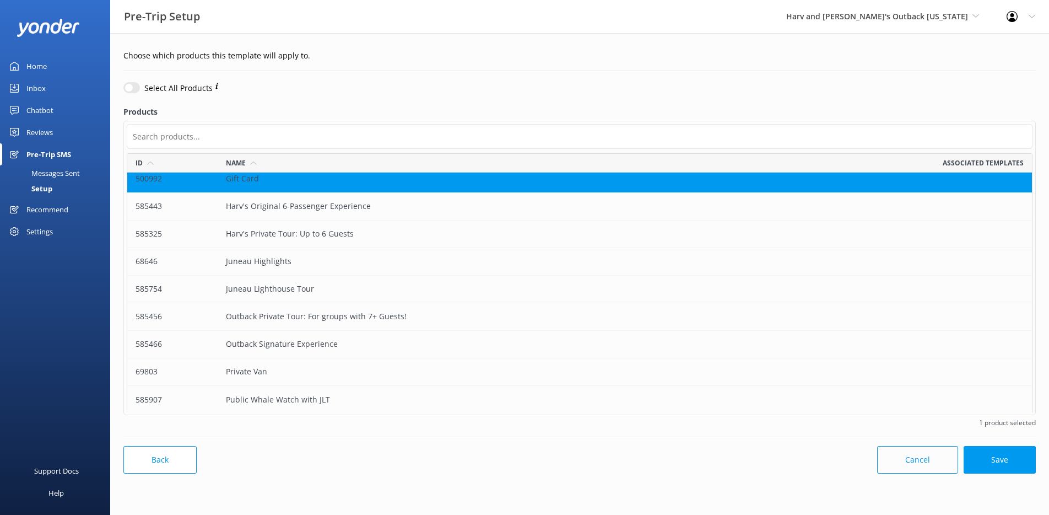
click at [898, 459] on button "Cancel" at bounding box center [917, 460] width 81 height 28
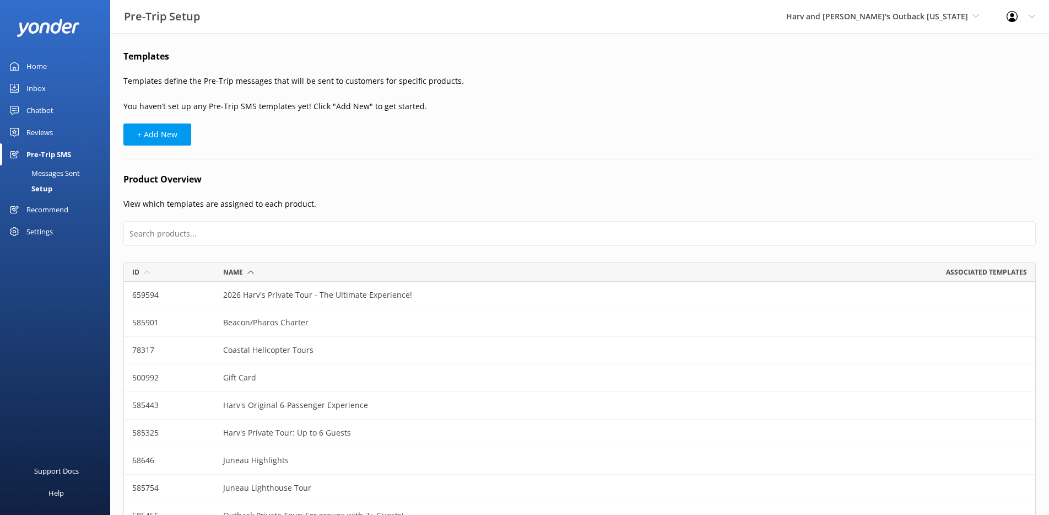
scroll to position [350, 912]
click at [73, 175] on div "Messages Sent" at bounding box center [43, 172] width 73 height 15
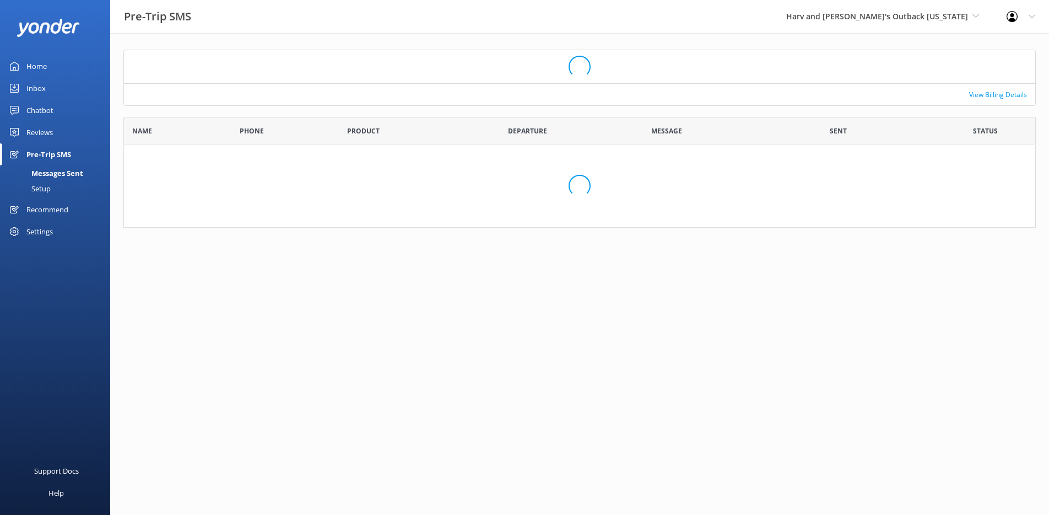
scroll to position [96, 912]
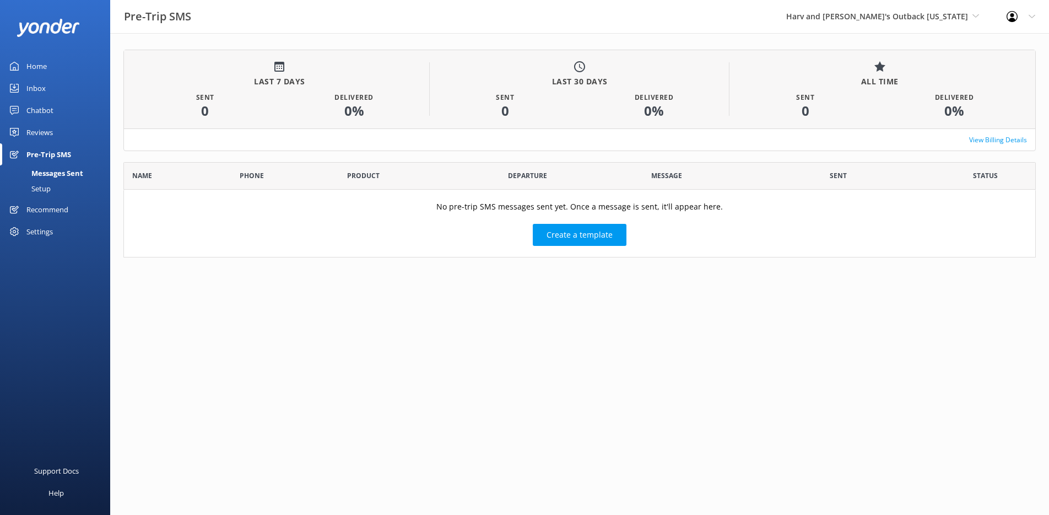
click at [47, 186] on div "Setup" at bounding box center [29, 188] width 44 height 15
